Goal: Find specific page/section: Find specific page/section

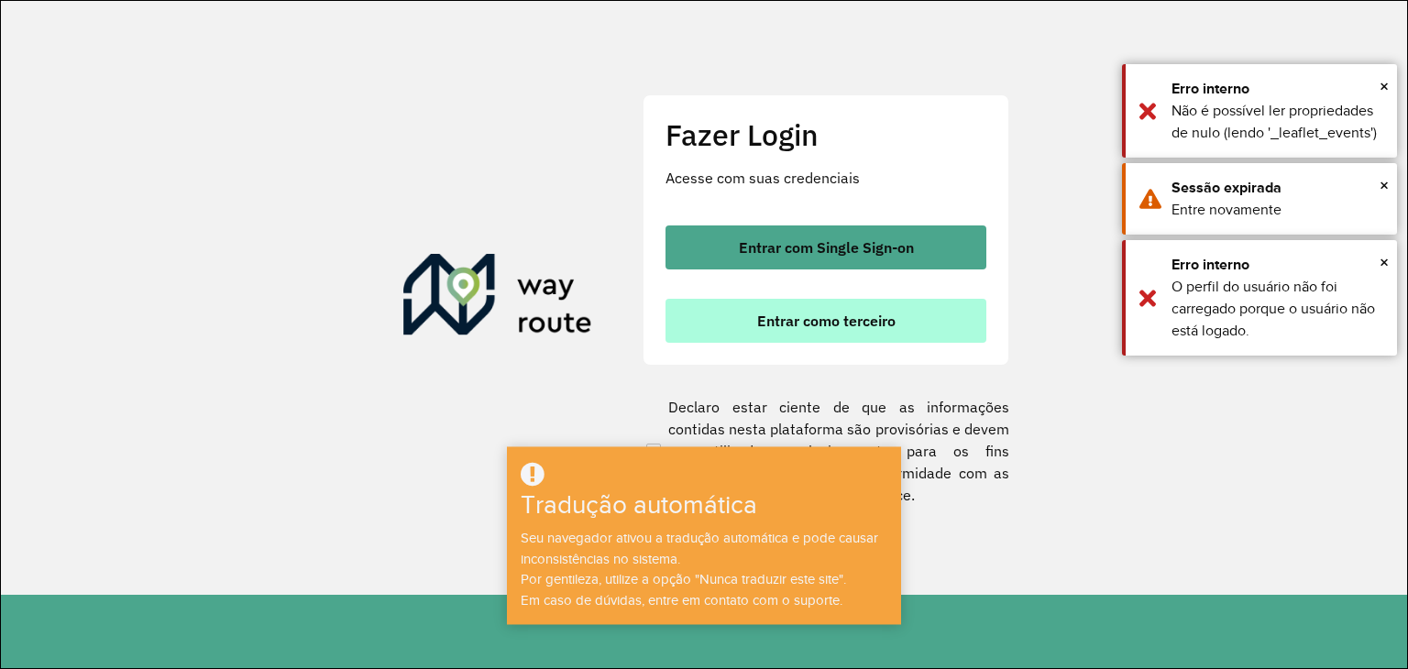
click at [918, 337] on button "Entrar como terceiro" at bounding box center [826, 321] width 321 height 44
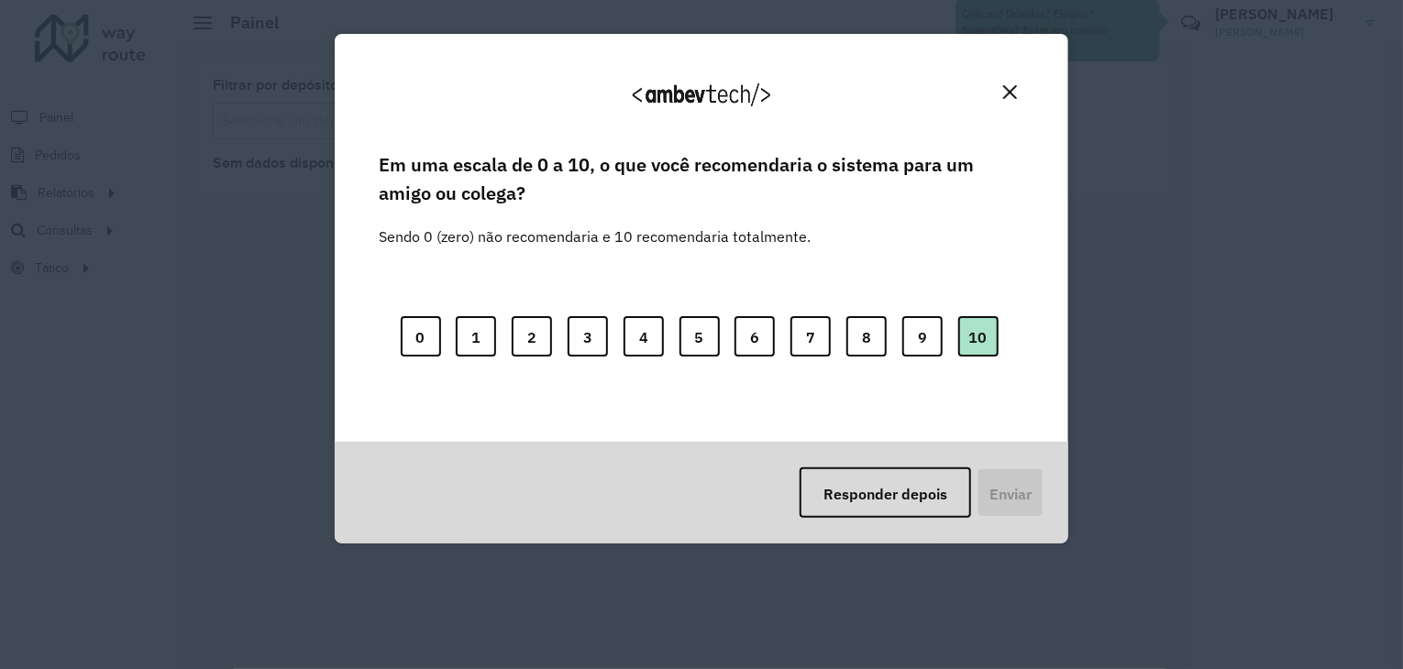
click at [969, 345] on font "10" at bounding box center [978, 337] width 18 height 18
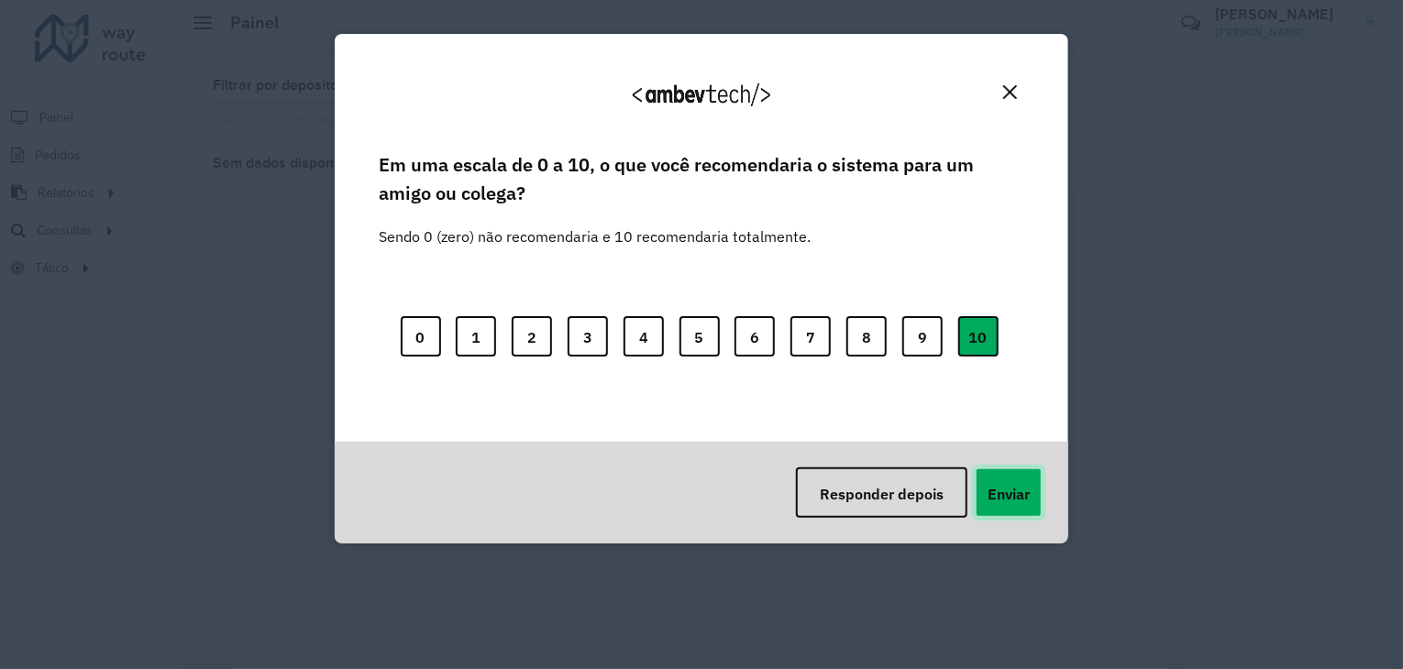
click at [1009, 485] on font "Enviar" at bounding box center [1008, 494] width 42 height 18
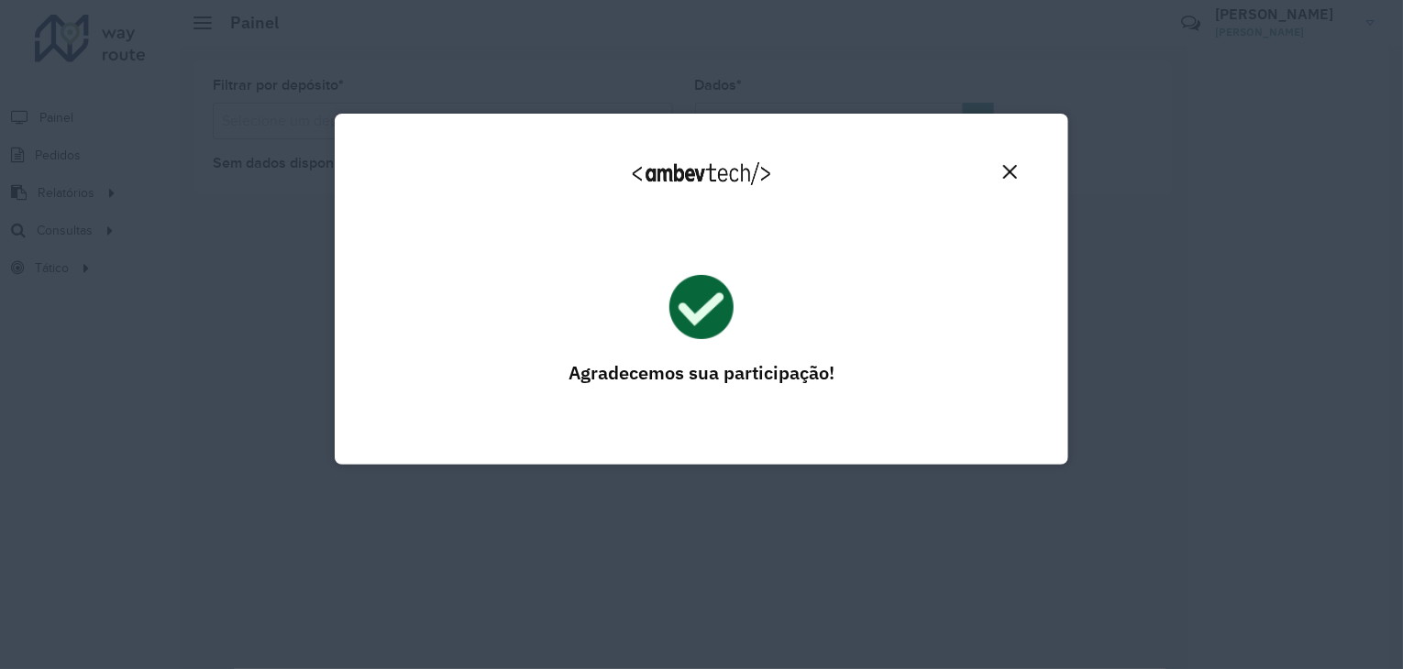
click at [1008, 170] on img "Fechar" at bounding box center [1010, 172] width 14 height 14
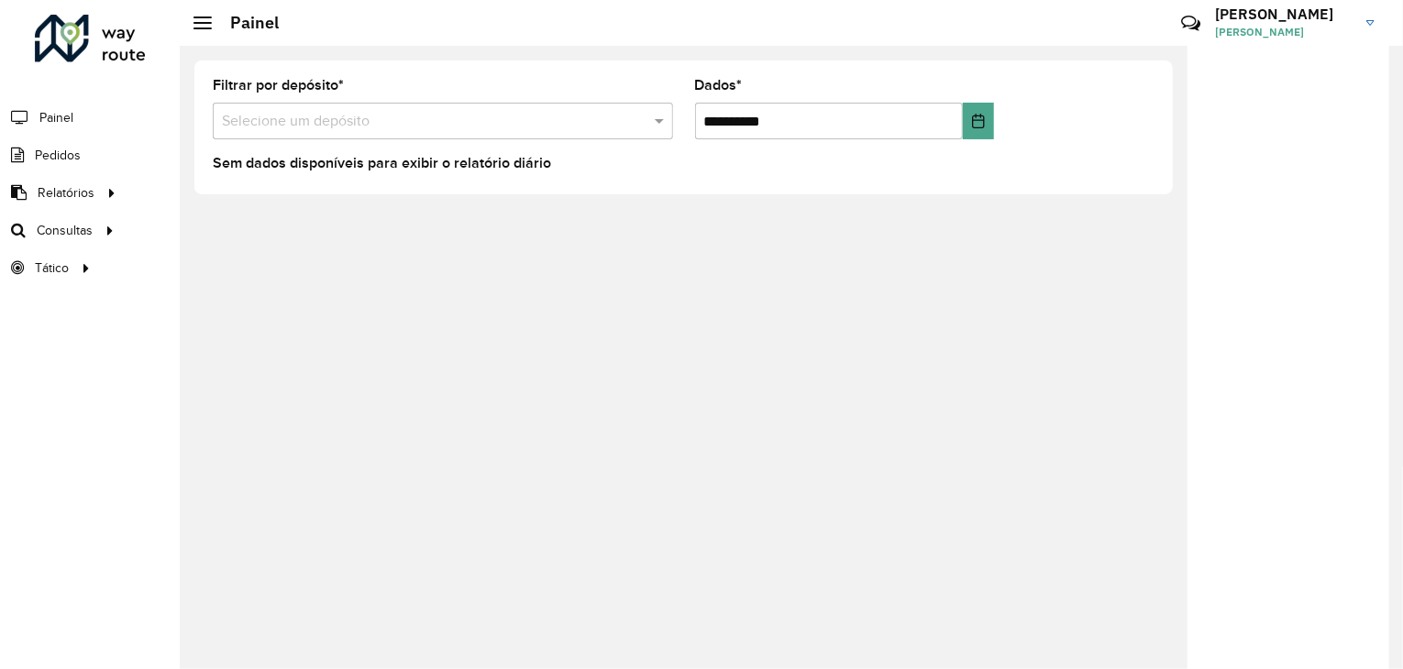
click at [479, 126] on input "text" at bounding box center [424, 122] width 405 height 22
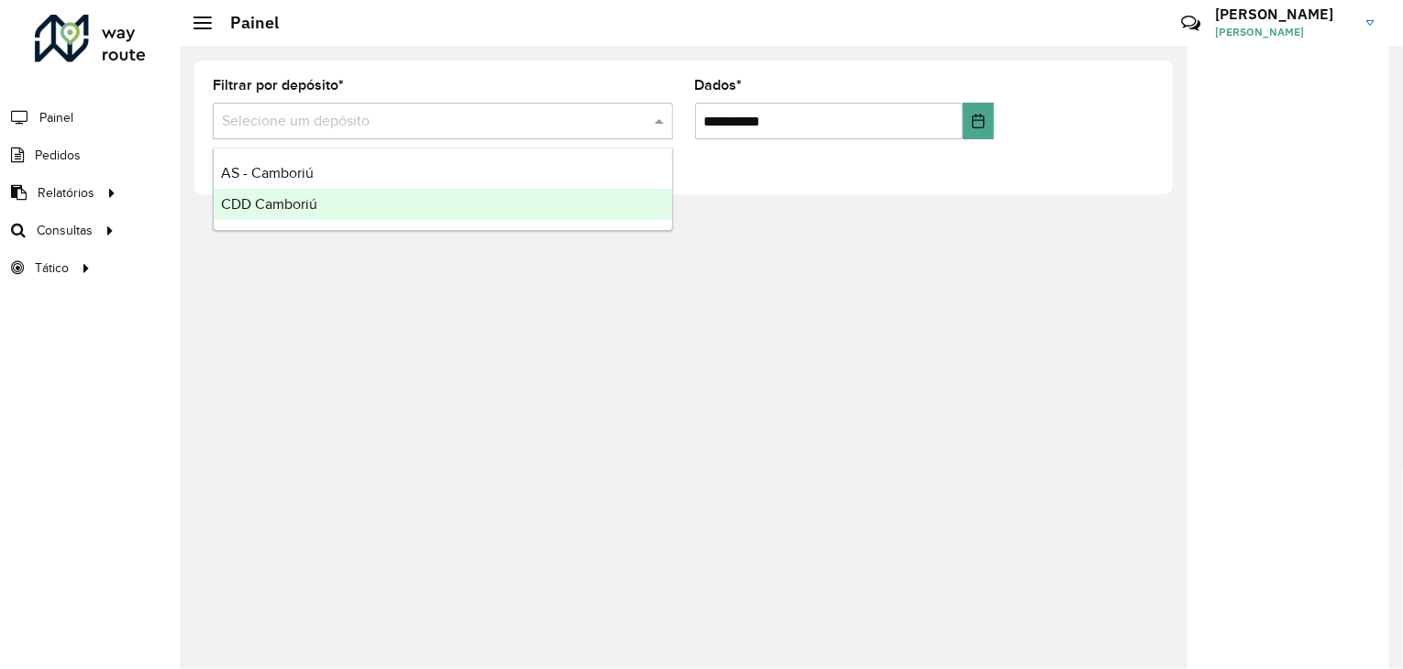
click at [367, 215] on div "CDD Camboriú" at bounding box center [443, 204] width 458 height 31
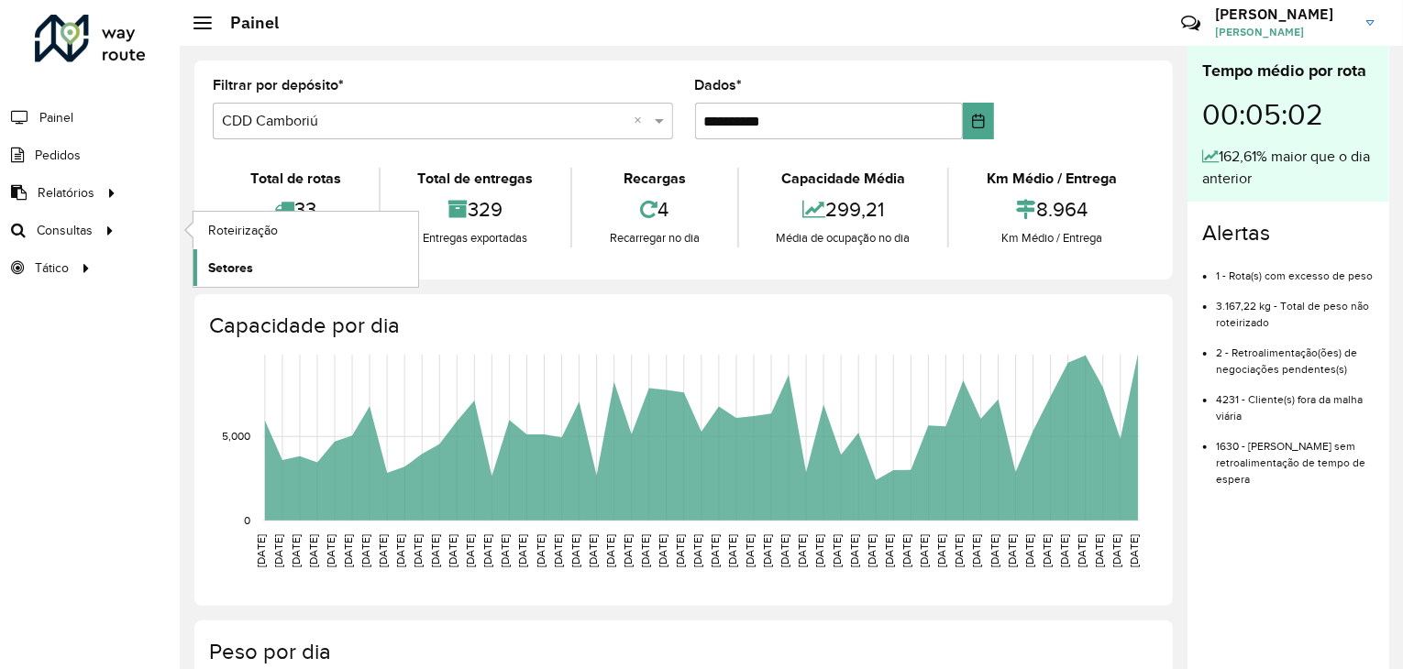
click at [258, 276] on link "Setores" at bounding box center [305, 267] width 225 height 37
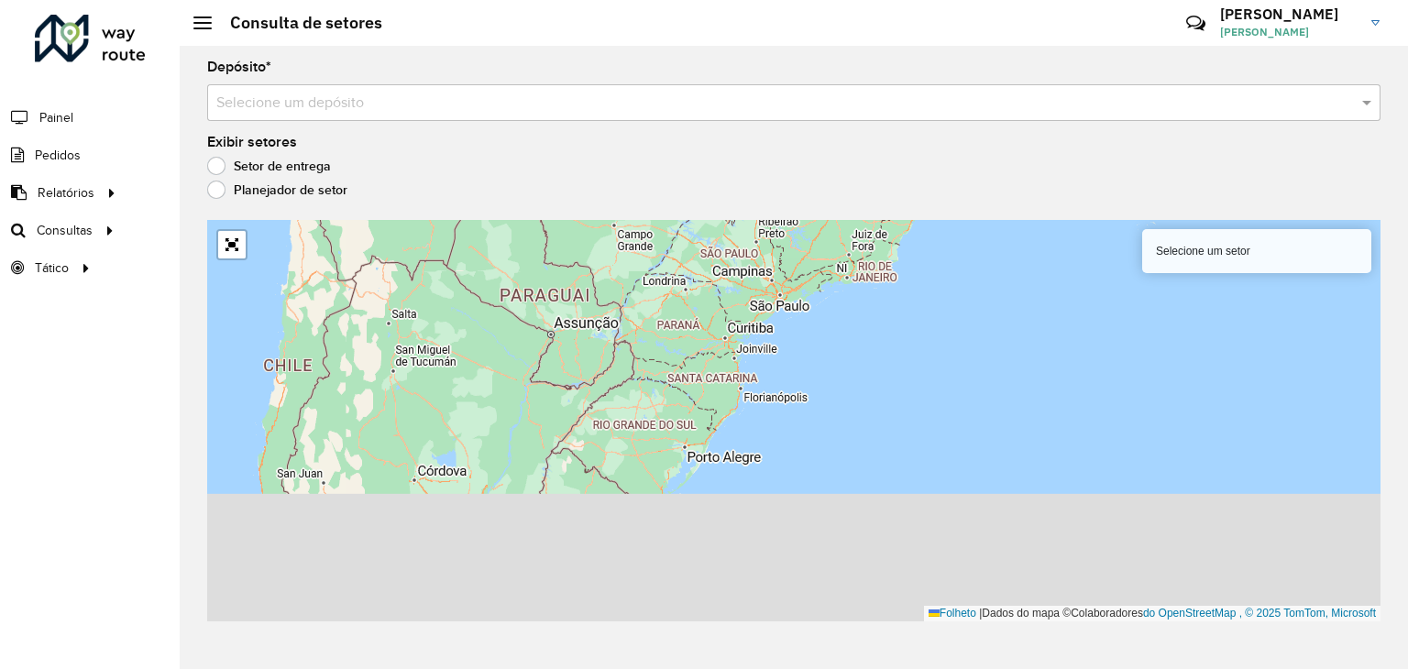
drag, startPoint x: 834, startPoint y: 504, endPoint x: 780, endPoint y: 322, distance: 190.3
click at [780, 322] on div "Selecione um setor Folheto | Dados do mapa © Colaboradores do OpenStreetMap , ©…" at bounding box center [793, 421] width 1173 height 402
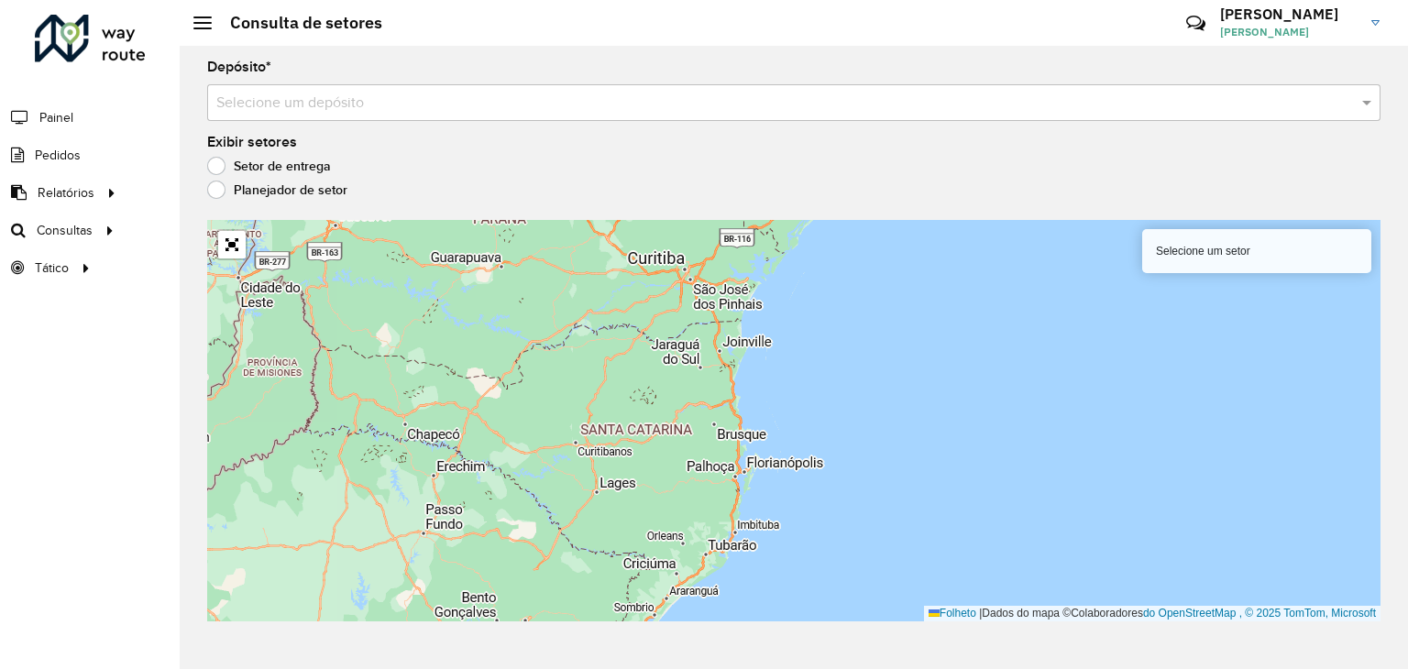
drag, startPoint x: 800, startPoint y: 340, endPoint x: 776, endPoint y: 459, distance: 121.7
click at [776, 459] on div "Selecione um setor Folheto | Dados do mapa © Colaboradores do OpenStreetMap , ©…" at bounding box center [793, 421] width 1173 height 402
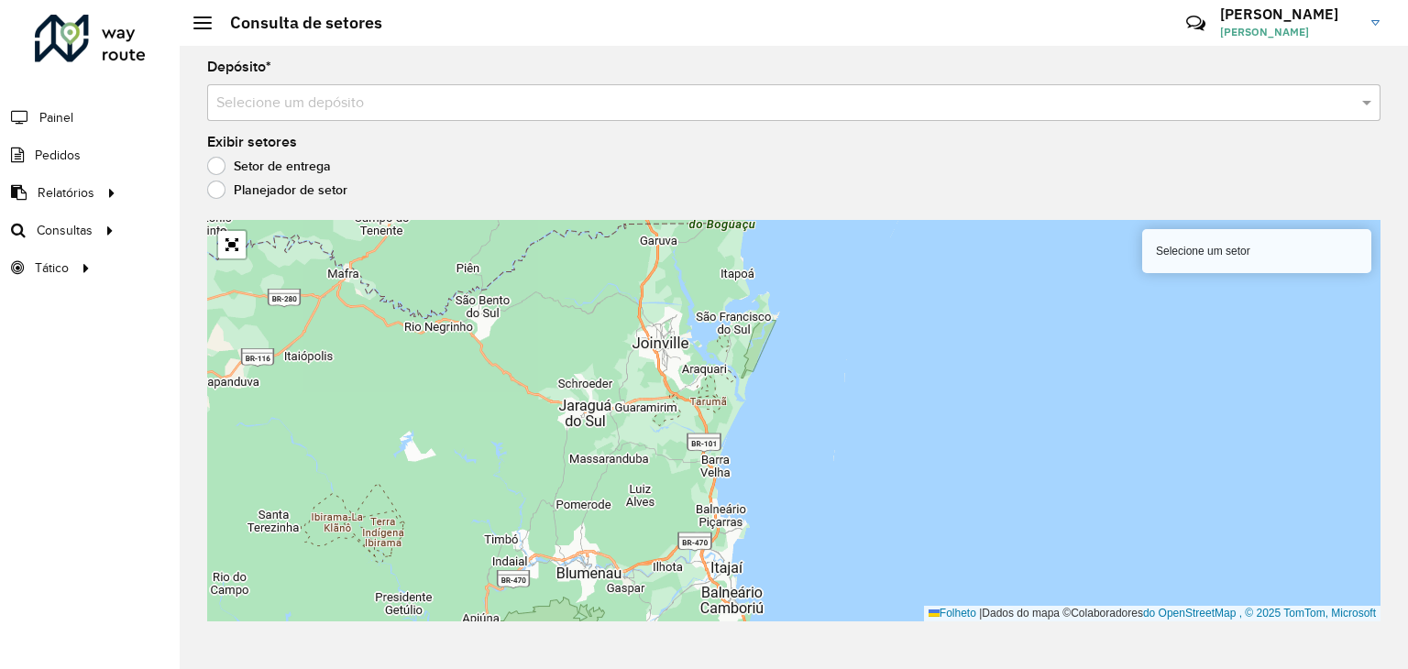
drag, startPoint x: 741, startPoint y: 360, endPoint x: 730, endPoint y: 413, distance: 54.3
click at [737, 415] on div "Selecione um setor Folheto | Dados do mapa © Colaboradores do OpenStreetMap , ©…" at bounding box center [793, 421] width 1173 height 402
click at [1220, 252] on font "Selecione um setor" at bounding box center [1203, 251] width 94 height 13
drag, startPoint x: 370, startPoint y: 104, endPoint x: 388, endPoint y: 104, distance: 17.4
click at [373, 104] on input "text" at bounding box center [775, 104] width 1118 height 22
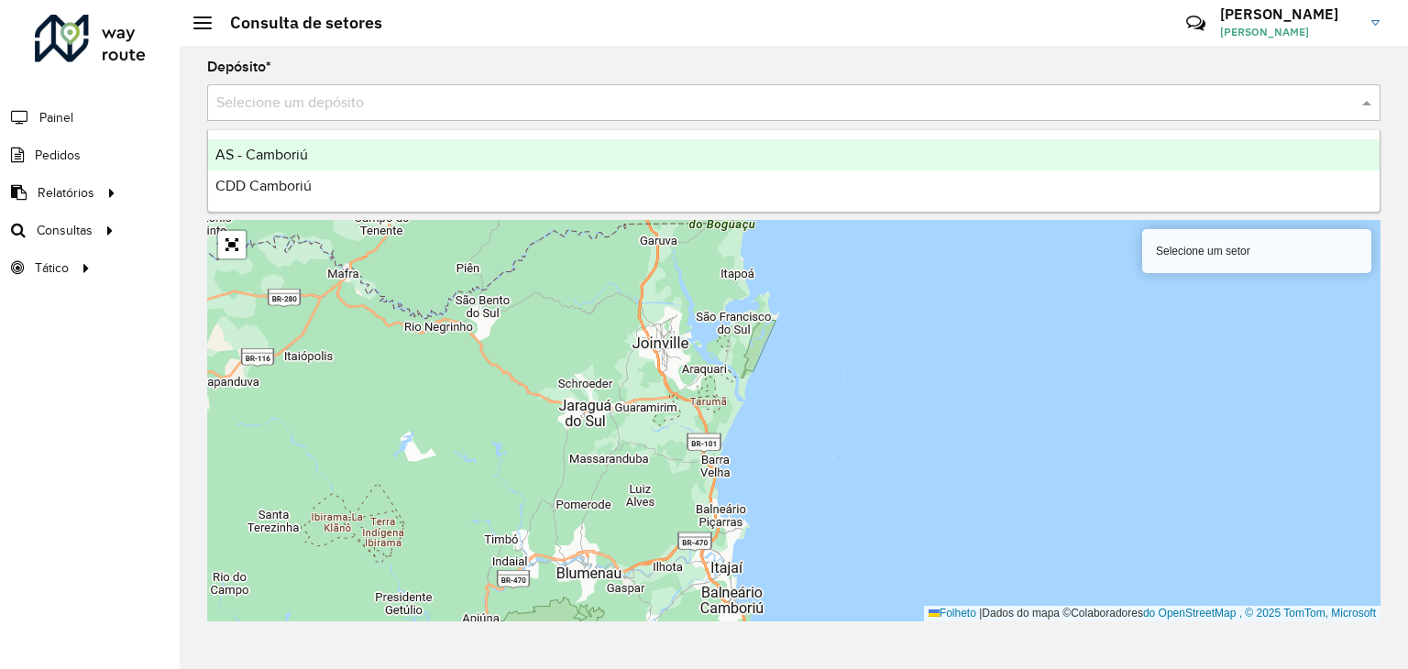
click at [389, 191] on div "CDD Camboriú" at bounding box center [794, 186] width 1172 height 31
